Goal: Find specific page/section: Find specific page/section

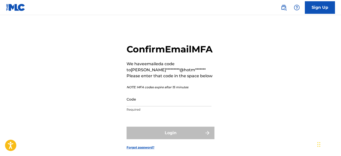
click at [156, 107] on input "Code" at bounding box center [169, 99] width 85 height 14
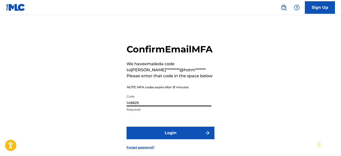
type input "149829"
click at [186, 140] on button "Login" at bounding box center [171, 133] width 88 height 13
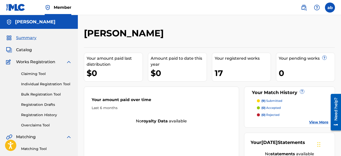
click at [71, 61] on img at bounding box center [69, 62] width 6 height 6
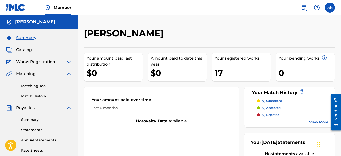
click at [255, 61] on div "Your registered works" at bounding box center [243, 59] width 56 height 6
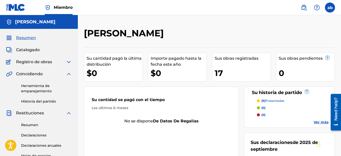
click at [41, 101] on link "Historia del partido" at bounding box center [46, 101] width 51 height 5
